Goal: Information Seeking & Learning: Learn about a topic

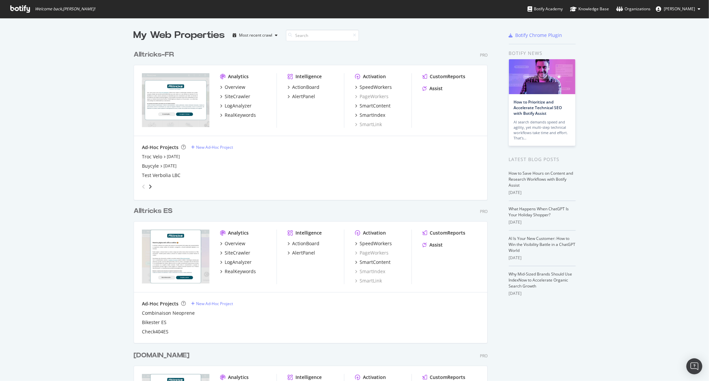
scroll to position [375, 698]
click at [149, 184] on icon "angle-right" at bounding box center [150, 186] width 3 height 5
click at [142, 185] on icon "angle-left" at bounding box center [143, 186] width 3 height 5
click at [177, 156] on link "[DATE]" at bounding box center [173, 157] width 13 height 6
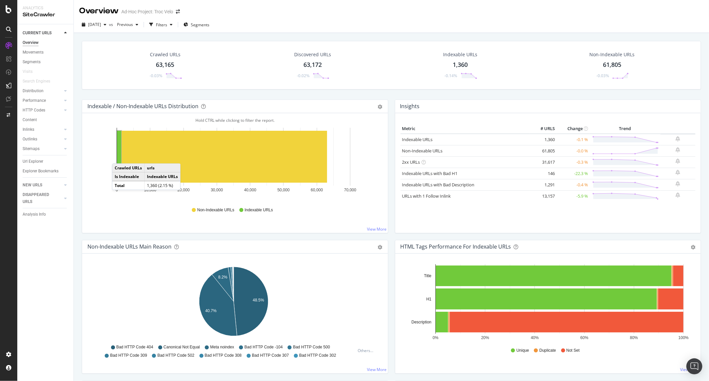
click at [119, 157] on rect "A chart." at bounding box center [119, 157] width 4 height 52
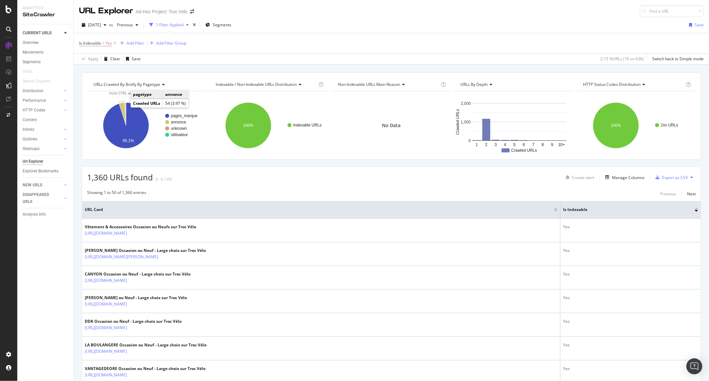
click at [124, 107] on icon "A chart." at bounding box center [122, 113] width 7 height 23
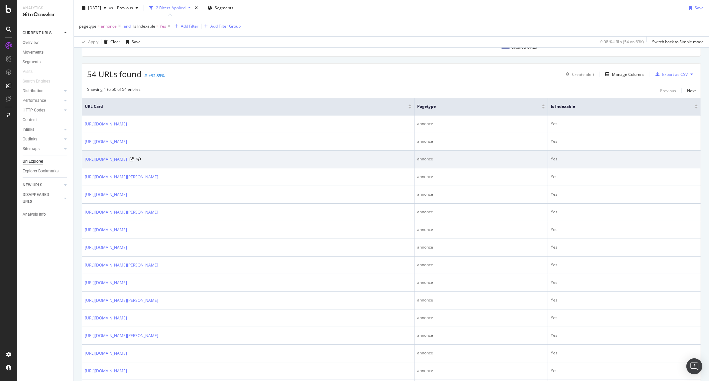
scroll to position [111, 0]
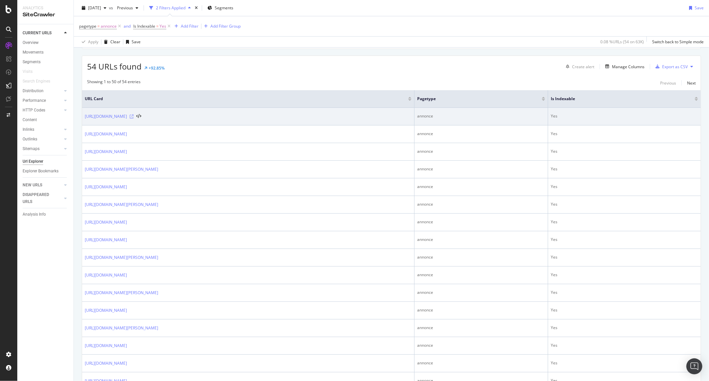
click at [134, 116] on icon at bounding box center [132, 116] width 4 height 4
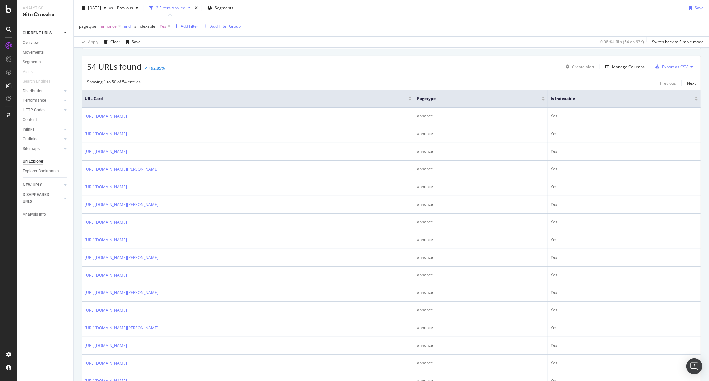
click at [162, 29] on span "Yes" at bounding box center [163, 26] width 7 height 9
click at [151, 53] on div "Yes" at bounding box center [175, 52] width 73 height 11
click at [154, 74] on div "No" at bounding box center [176, 74] width 71 height 9
click at [205, 68] on div "Apply" at bounding box center [207, 66] width 10 height 6
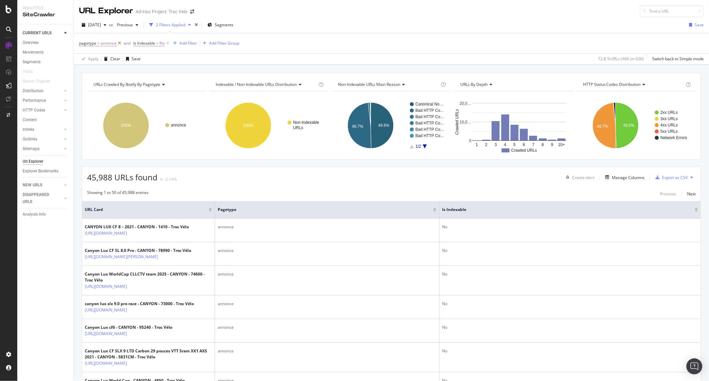
click at [119, 44] on icon at bounding box center [120, 43] width 6 height 7
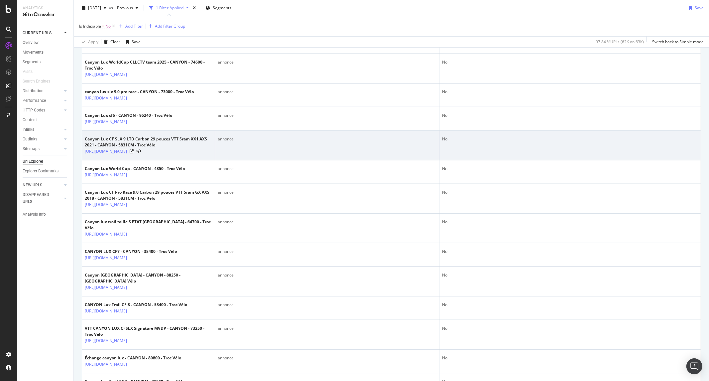
scroll to position [591, 0]
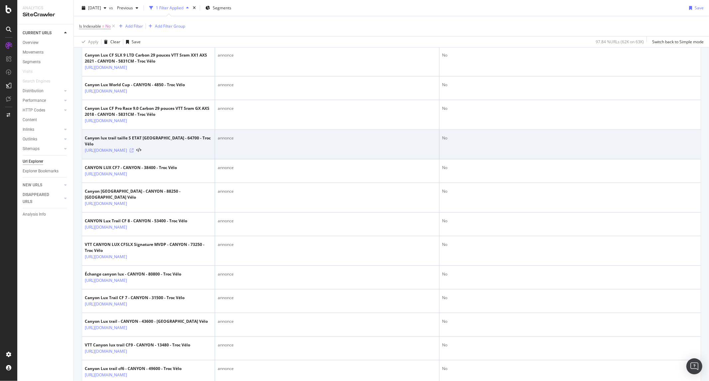
click at [134, 152] on icon at bounding box center [132, 150] width 4 height 4
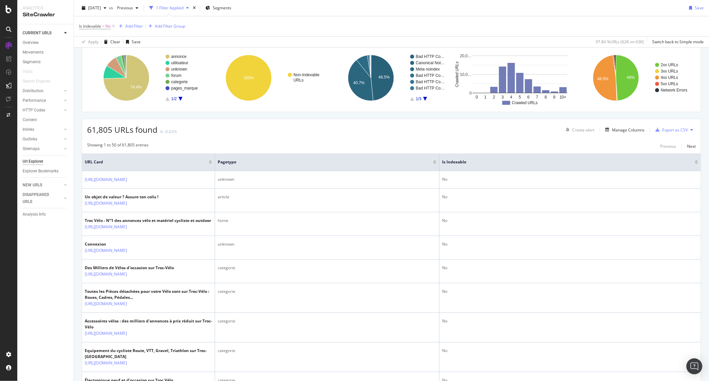
scroll to position [0, 0]
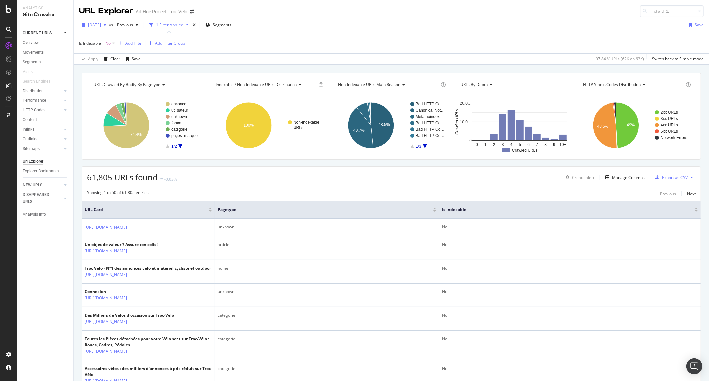
click at [109, 24] on div "button" at bounding box center [105, 25] width 8 height 4
click at [133, 51] on div "63.2K URLs" at bounding box center [137, 51] width 21 height 6
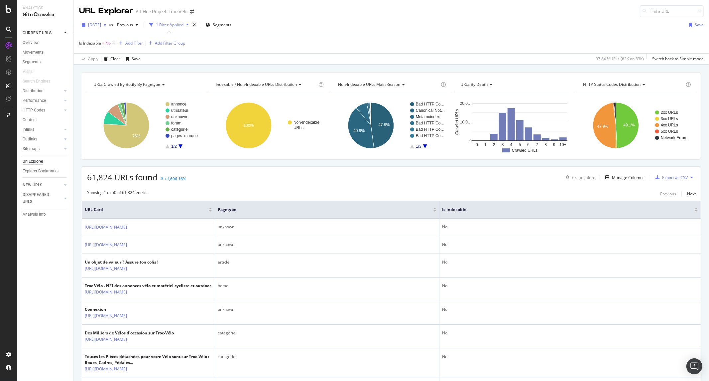
drag, startPoint x: 114, startPoint y: 43, endPoint x: 117, endPoint y: 21, distance: 22.1
click at [114, 43] on icon at bounding box center [114, 43] width 6 height 7
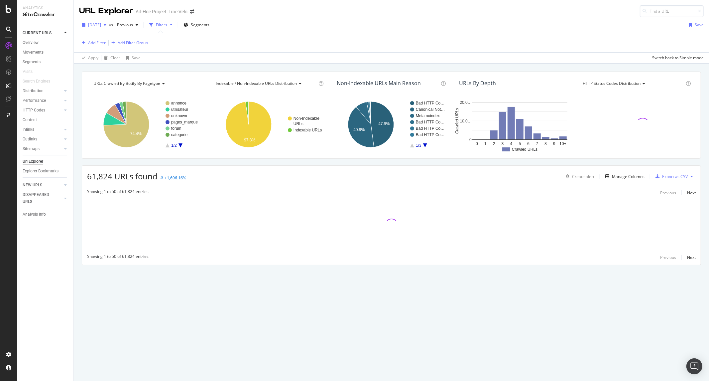
click at [101, 24] on span "[DATE]" at bounding box center [94, 25] width 13 height 6
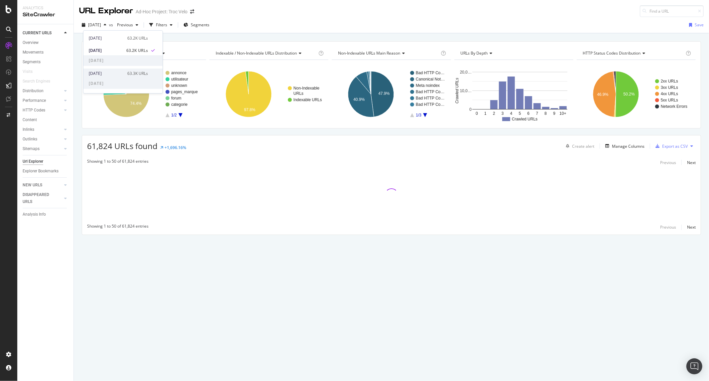
click at [119, 72] on div "[DATE]" at bounding box center [106, 73] width 35 height 6
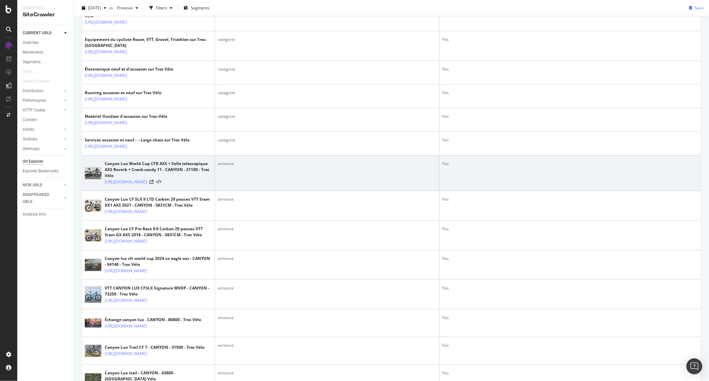
scroll to position [406, 0]
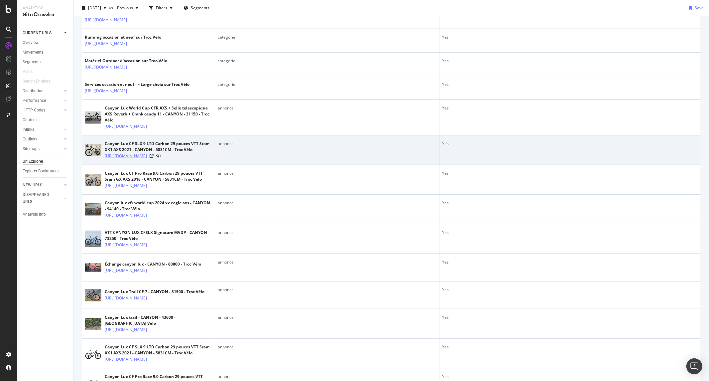
click at [147, 159] on link "[URL][DOMAIN_NAME]" at bounding box center [126, 156] width 42 height 7
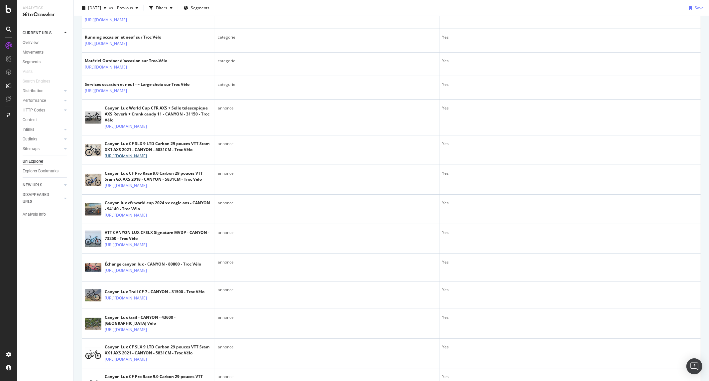
scroll to position [0, 0]
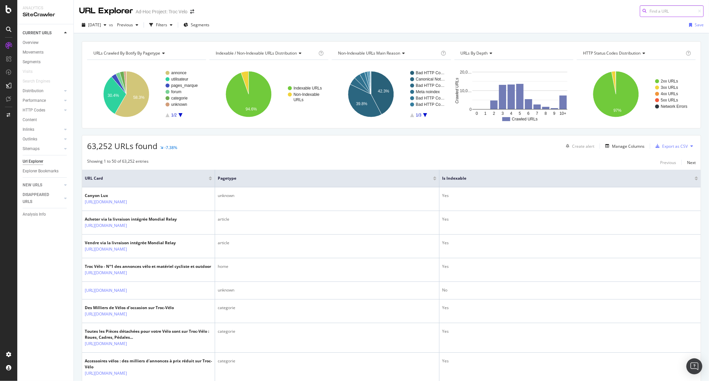
click at [663, 11] on input at bounding box center [672, 11] width 64 height 12
paste input "[URL][DOMAIN_NAME]"
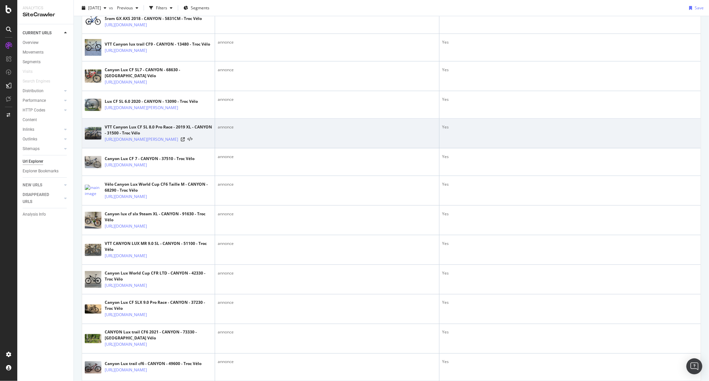
scroll to position [812, 0]
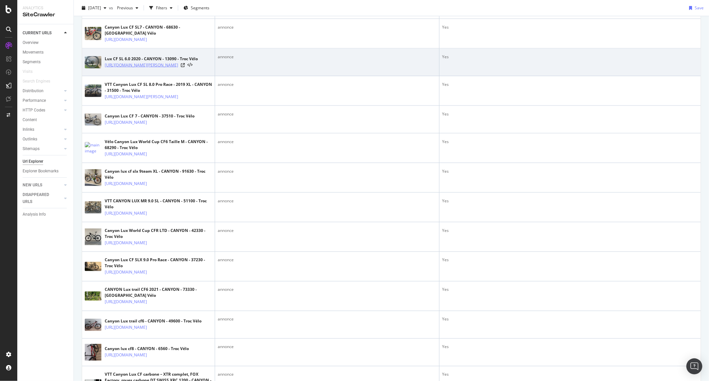
click at [168, 68] on link "[URL][DOMAIN_NAME][PERSON_NAME]" at bounding box center [141, 65] width 73 height 7
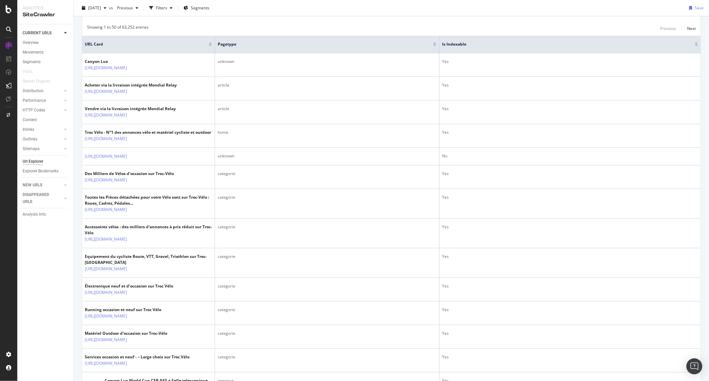
scroll to position [0, 0]
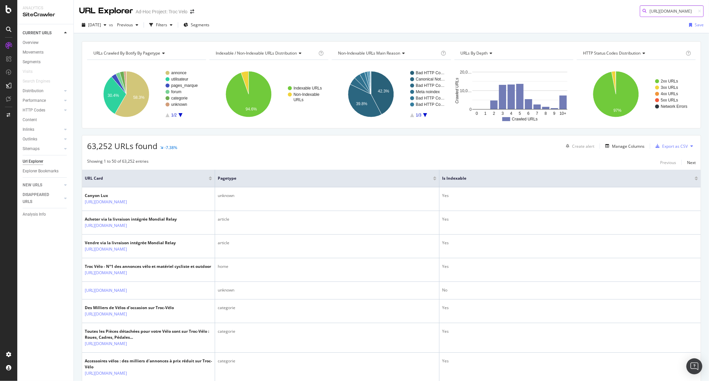
click at [672, 8] on input "[URL][DOMAIN_NAME]" at bounding box center [672, 11] width 64 height 12
click at [669, 12] on input "/produit_oc" at bounding box center [672, 11] width 64 height 12
click at [655, 11] on input "/produit_oc" at bounding box center [672, 11] width 64 height 12
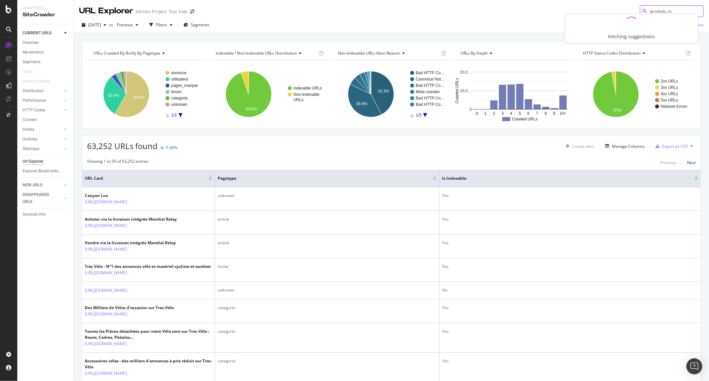
click at [670, 9] on input "/produits_oc" at bounding box center [672, 11] width 64 height 12
click at [667, 10] on input "/produits_oc" at bounding box center [672, 11] width 64 height 12
click at [659, 10] on input "/produits_oc" at bounding box center [672, 11] width 64 height 12
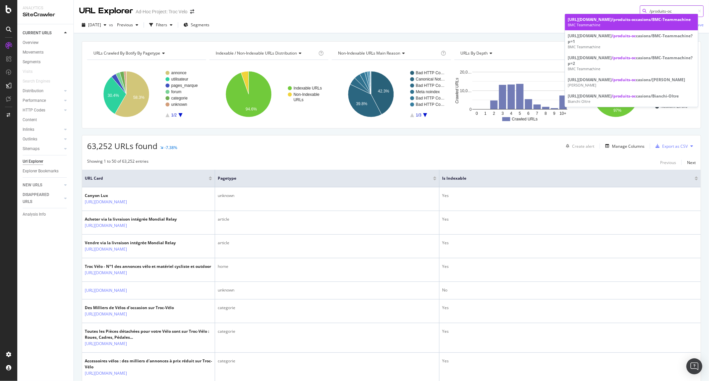
type input "/produits-oc"
click at [630, 22] on div "[URL][DOMAIN_NAME] /produits-oc casions/BMC-Teammachine" at bounding box center [632, 20] width 128 height 6
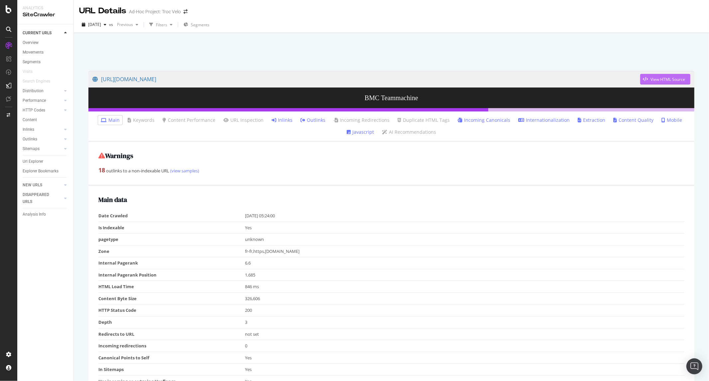
click at [657, 78] on div "View HTML Source" at bounding box center [667, 79] width 35 height 6
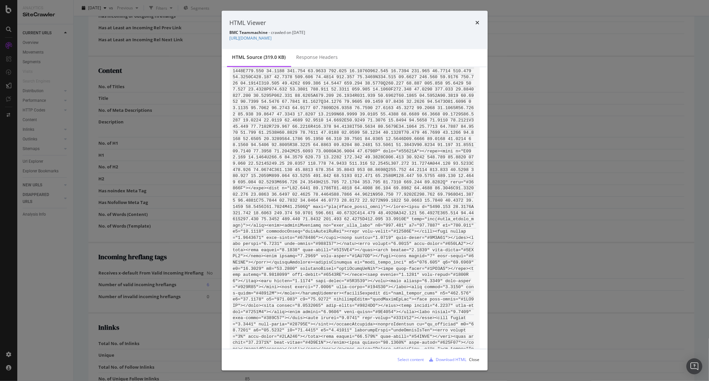
scroll to position [886, 0]
click at [479, 23] on icon "times" at bounding box center [478, 22] width 4 height 5
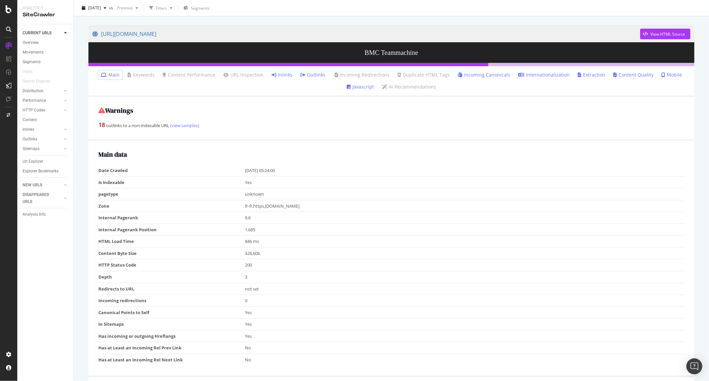
scroll to position [0, 0]
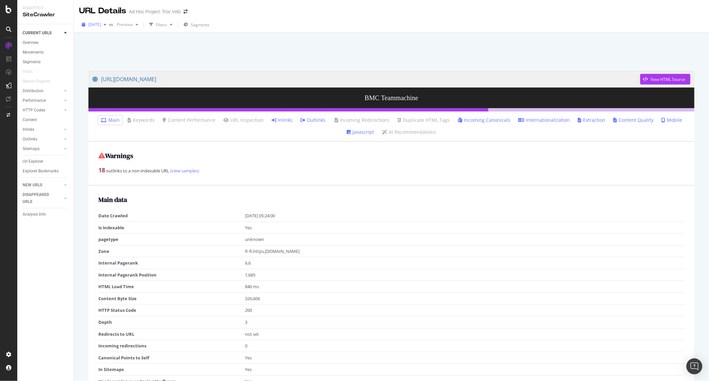
click at [101, 23] on span "[DATE]" at bounding box center [94, 25] width 13 height 6
click at [127, 39] on div "63.2K URLs" at bounding box center [137, 38] width 21 height 6
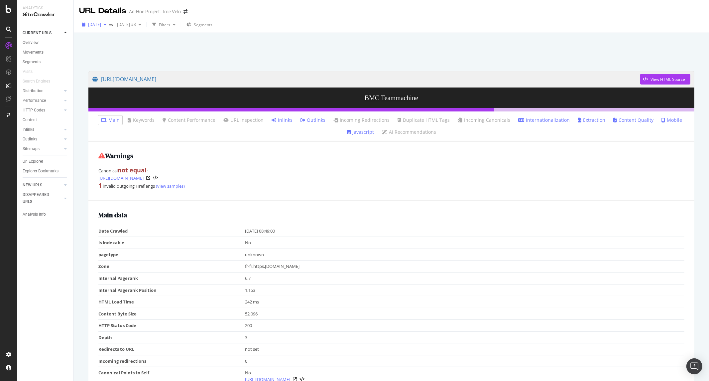
click at [101, 25] on span "[DATE]" at bounding box center [94, 25] width 13 height 6
click at [330, 154] on h2 "Warnings" at bounding box center [391, 155] width 586 height 7
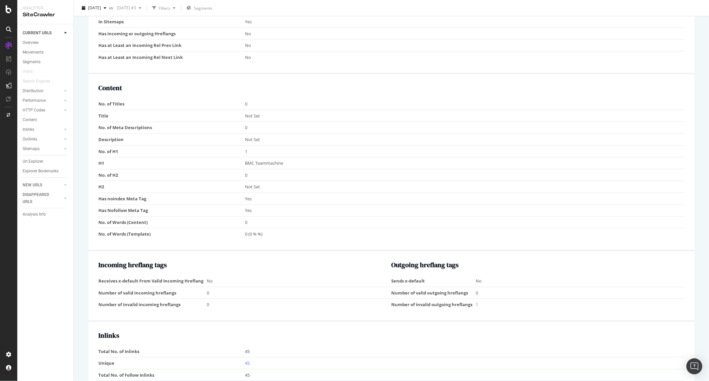
scroll to position [295, 0]
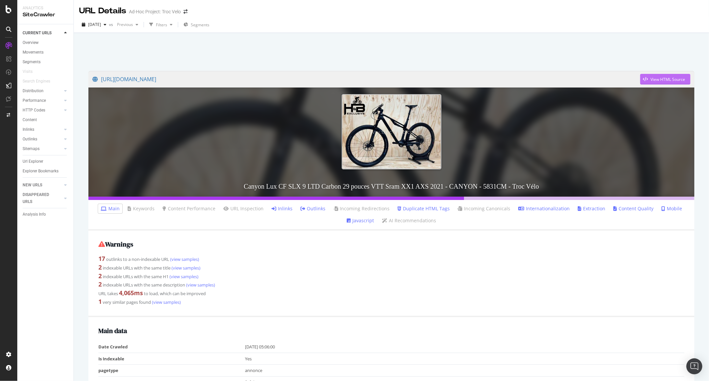
click at [644, 79] on div "button" at bounding box center [645, 79] width 10 height 4
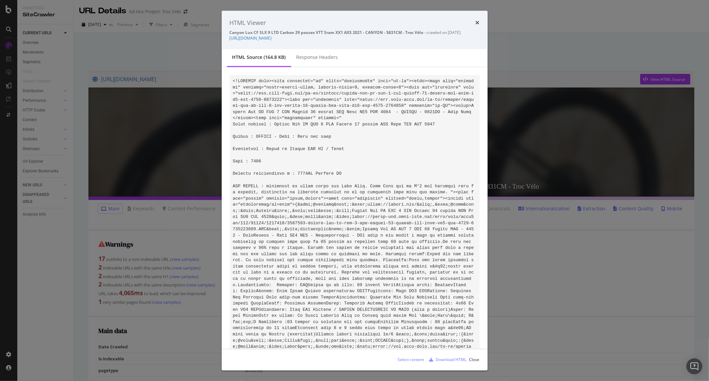
click at [475, 22] on div "HTML Viewer" at bounding box center [355, 23] width 250 height 9
click at [478, 20] on icon "times" at bounding box center [478, 22] width 4 height 5
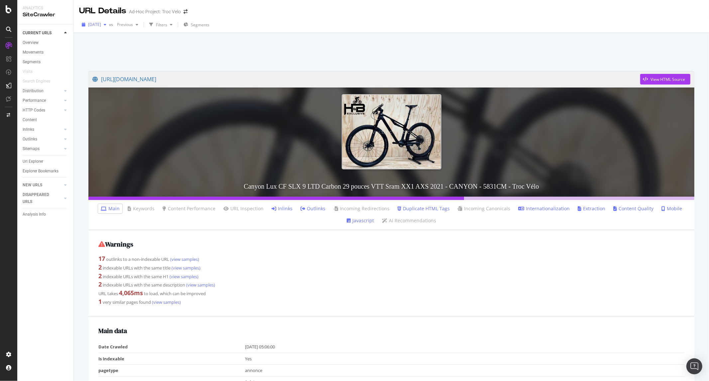
click at [94, 27] on span "[DATE]" at bounding box center [94, 25] width 13 height 6
click at [124, 40] on div "2025 Sep. 11th 63.2K URLs" at bounding box center [118, 38] width 59 height 6
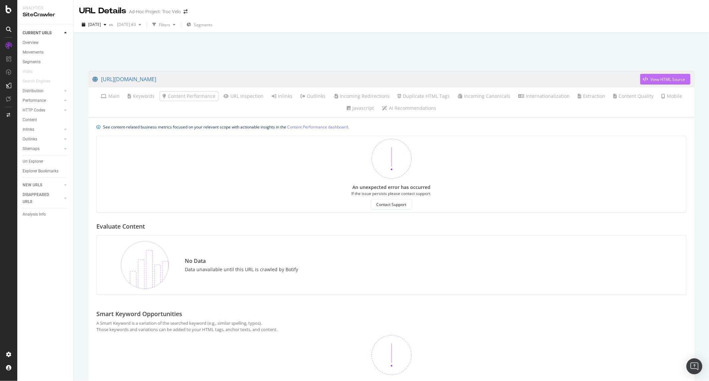
click at [650, 78] on div "View HTML Source" at bounding box center [667, 79] width 35 height 6
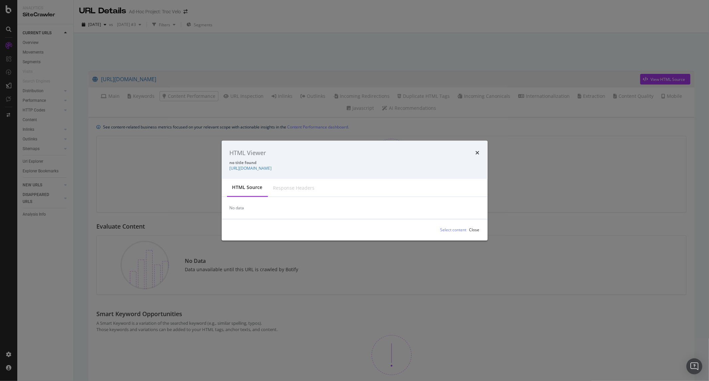
click at [476, 152] on icon "times" at bounding box center [478, 152] width 4 height 5
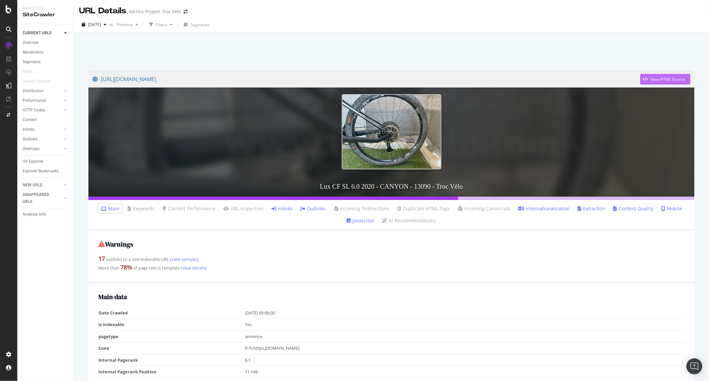
click at [658, 80] on div "View HTML Source" at bounding box center [667, 79] width 35 height 6
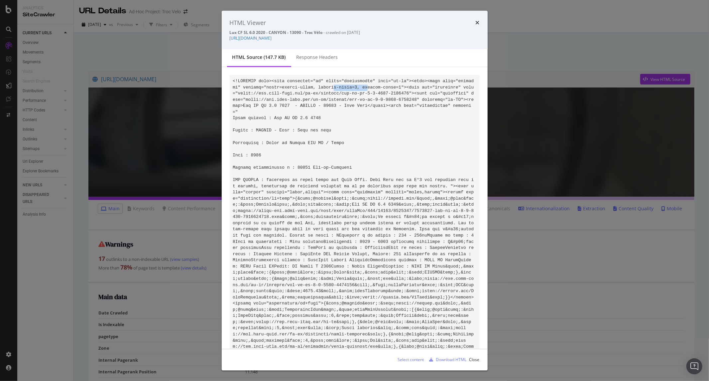
drag, startPoint x: 309, startPoint y: 87, endPoint x: 338, endPoint y: 88, distance: 28.9
click at [532, 158] on div "HTML Viewer Lux CF SL 6.0 2020 - CANYON - 13090 - Troc Vélo - crawled on 2025-0…" at bounding box center [354, 190] width 709 height 381
